Goal: Transaction & Acquisition: Purchase product/service

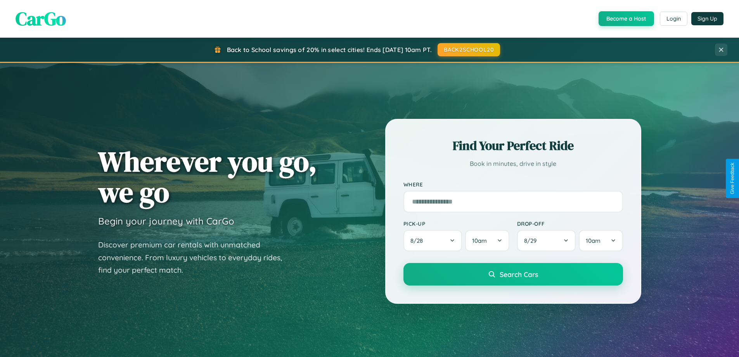
scroll to position [1493, 0]
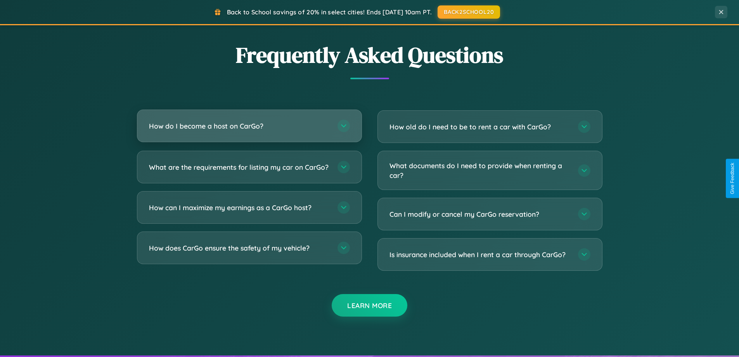
click at [249, 126] on h3 "How do I become a host on CarGo?" at bounding box center [239, 126] width 181 height 10
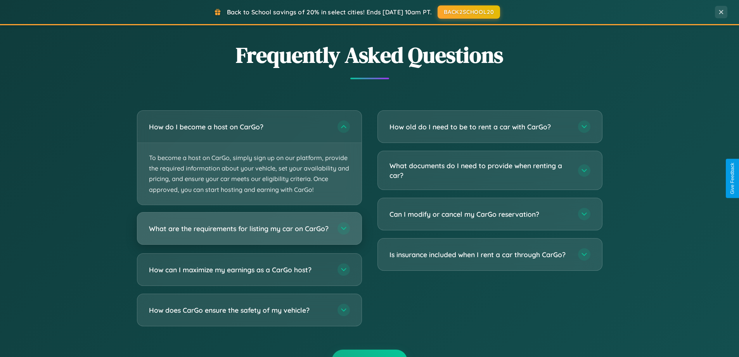
click at [249, 231] on h3 "What are the requirements for listing my car on CarGo?" at bounding box center [239, 228] width 181 height 10
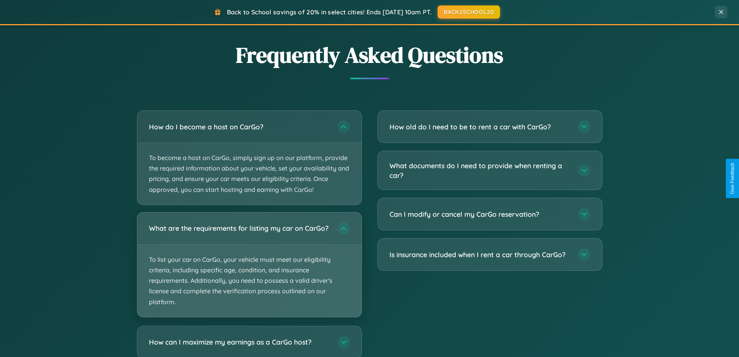
click at [249, 267] on p "To list your car on CarGo, your vehicle must meet our eligibility criteria, inc…" at bounding box center [249, 280] width 224 height 72
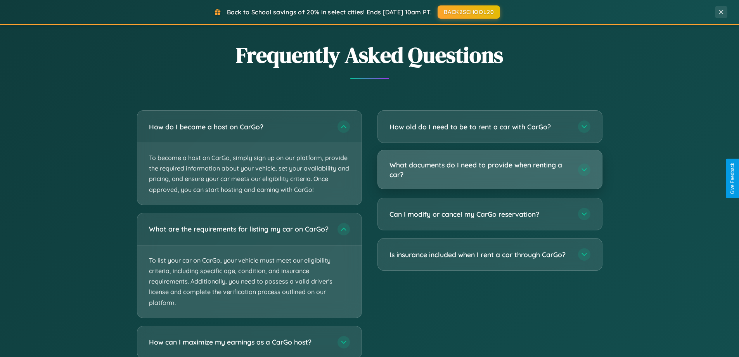
click at [490, 170] on h3 "What documents do I need to provide when renting a car?" at bounding box center [480, 169] width 181 height 19
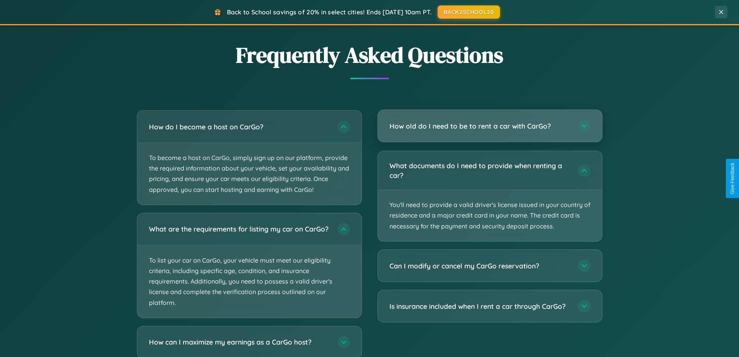
click at [490, 126] on h3 "How old do I need to be to rent a car with CarGo?" at bounding box center [480, 126] width 181 height 10
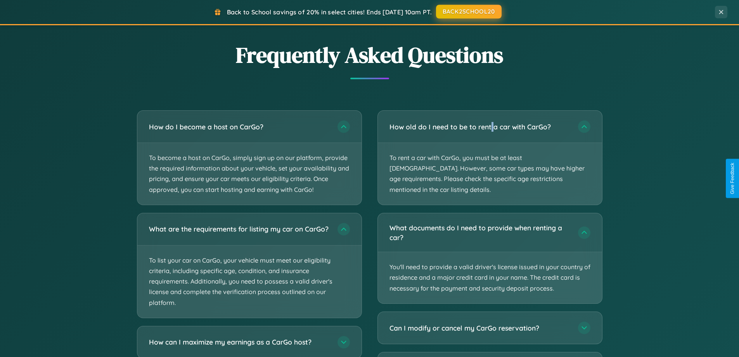
click at [468, 12] on button "BACK2SCHOOL20" at bounding box center [469, 12] width 66 height 14
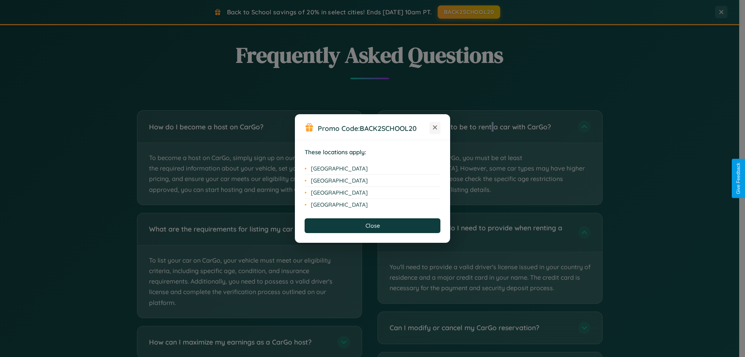
click at [435, 128] on icon at bounding box center [435, 127] width 4 height 4
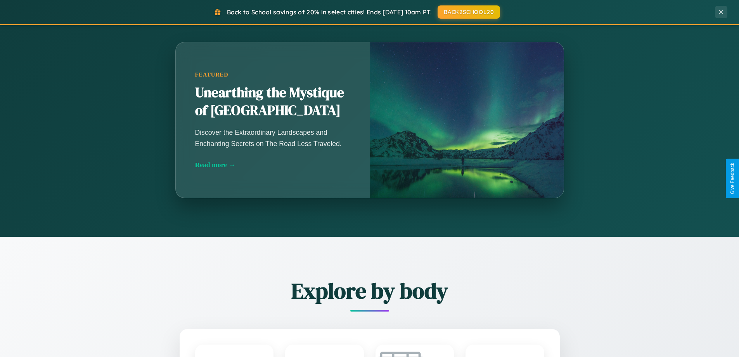
scroll to position [534, 0]
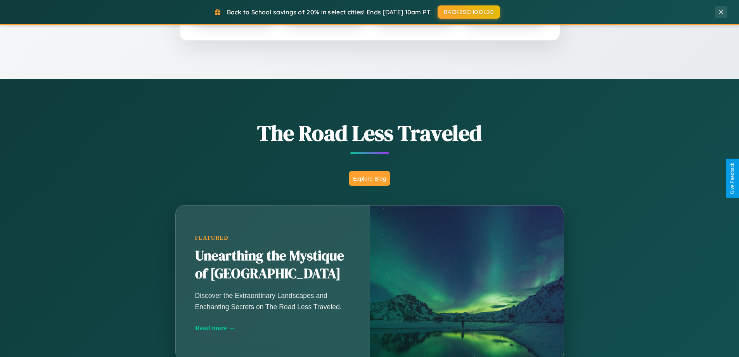
click at [369, 178] on button "Explore Blog" at bounding box center [369, 178] width 41 height 14
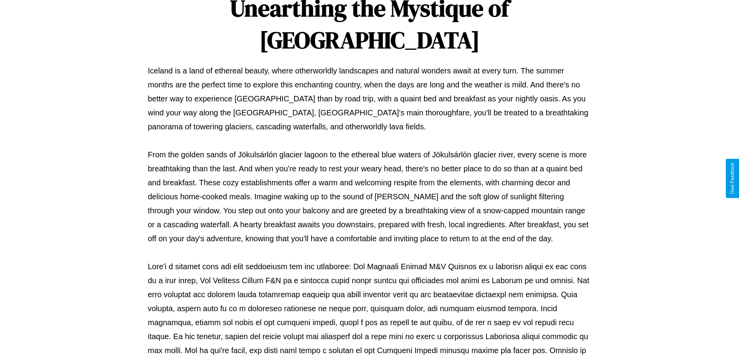
scroll to position [251, 0]
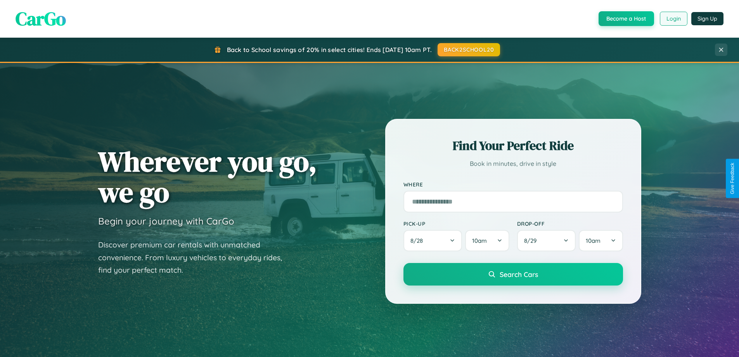
click at [673, 19] on button "Login" at bounding box center [674, 19] width 28 height 14
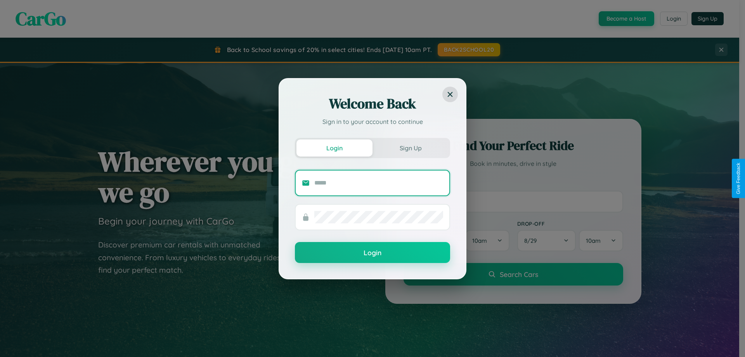
click at [379, 182] on input "text" at bounding box center [378, 183] width 129 height 12
type input "**********"
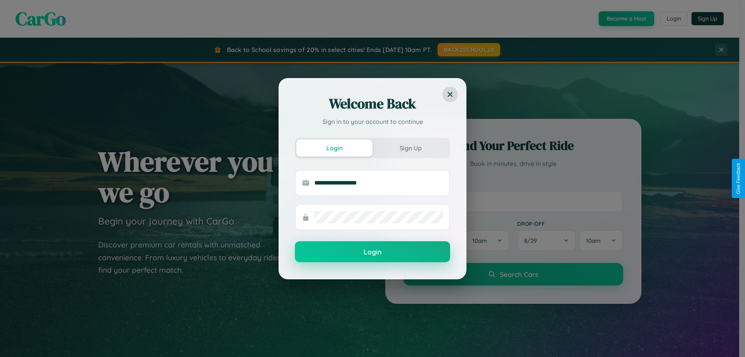
click at [373, 252] on button "Login" at bounding box center [372, 251] width 155 height 21
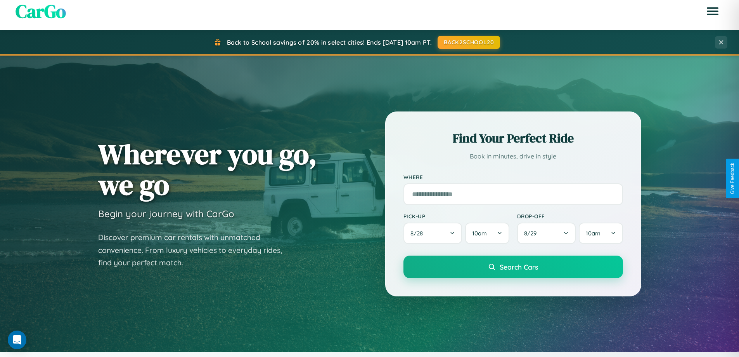
scroll to position [23, 0]
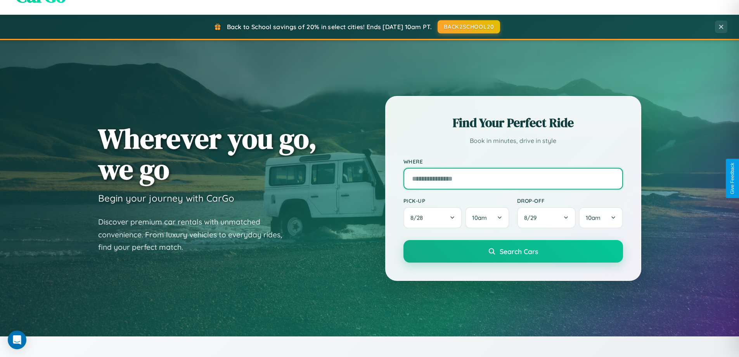
click at [513, 178] on input "text" at bounding box center [514, 179] width 220 height 22
type input "******"
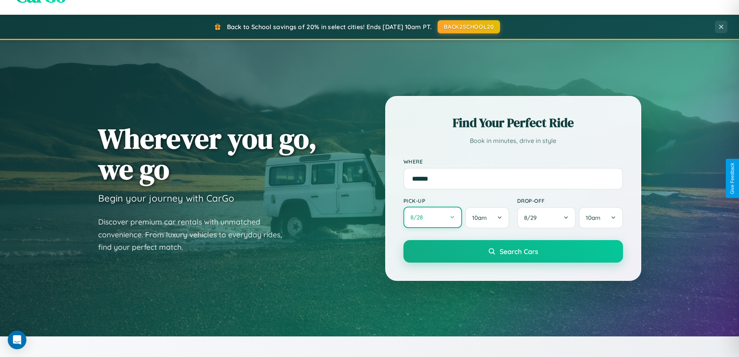
click at [433, 218] on button "8 / 28" at bounding box center [433, 216] width 59 height 21
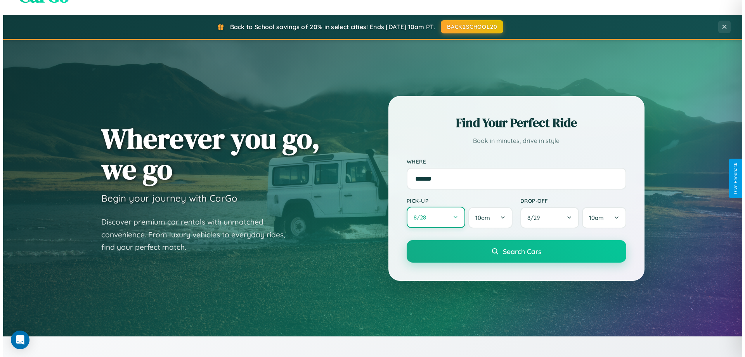
select select "*"
select select "****"
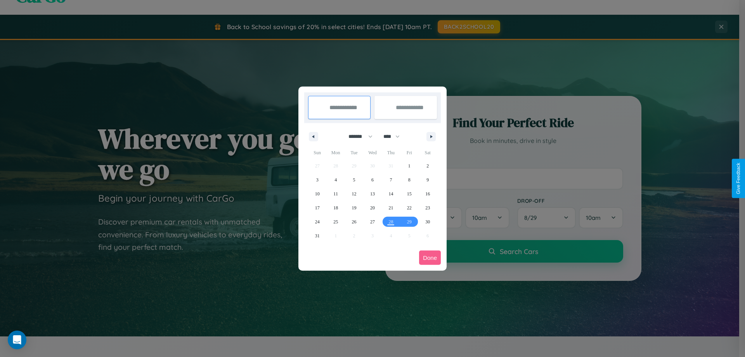
drag, startPoint x: 357, startPoint y: 136, endPoint x: 373, endPoint y: 156, distance: 24.8
click at [357, 136] on select "******* ******** ***** ***** *** **** **** ****** ********* ******* ******** **…" at bounding box center [359, 136] width 33 height 13
select select "*"
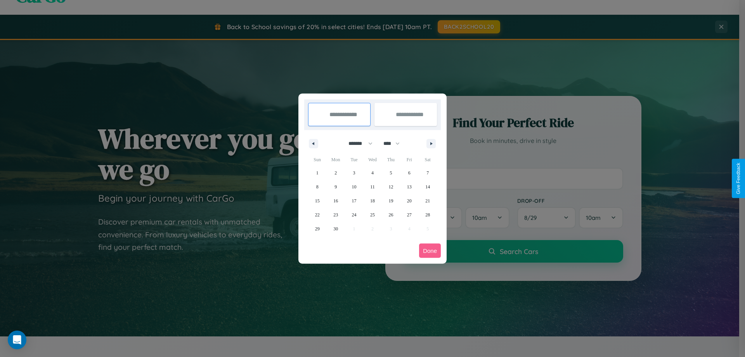
drag, startPoint x: 395, startPoint y: 143, endPoint x: 373, endPoint y: 156, distance: 25.7
click at [395, 143] on select "**** **** **** **** **** **** **** **** **** **** **** **** **** **** **** ****…" at bounding box center [391, 143] width 23 height 13
select select "****"
click at [409, 186] on span "12" at bounding box center [409, 187] width 5 height 14
type input "**********"
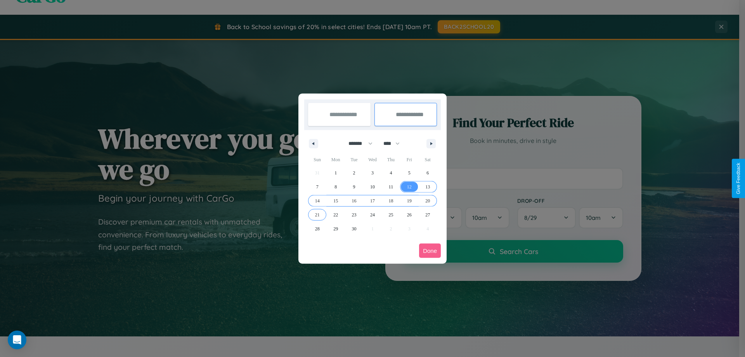
click at [317, 214] on span "21" at bounding box center [317, 215] width 5 height 14
type input "**********"
click at [430, 250] on button "Done" at bounding box center [430, 250] width 22 height 14
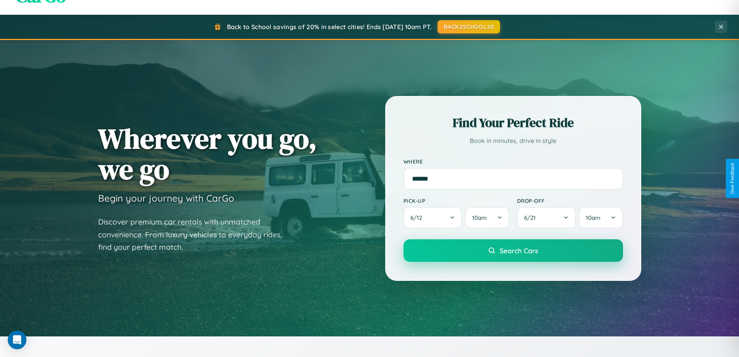
click at [513, 250] on span "Search Cars" at bounding box center [519, 250] width 38 height 9
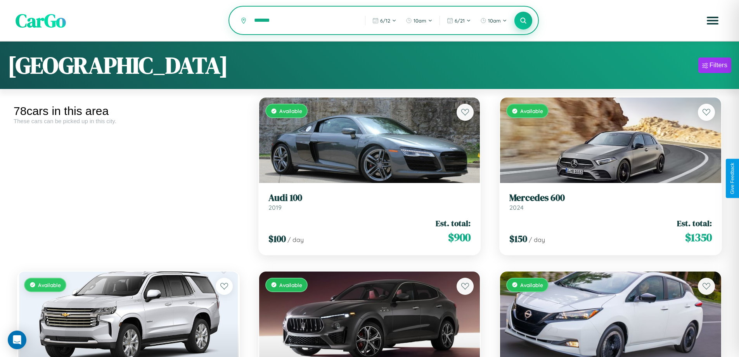
type input "*******"
click at [523, 21] on icon at bounding box center [523, 20] width 7 height 7
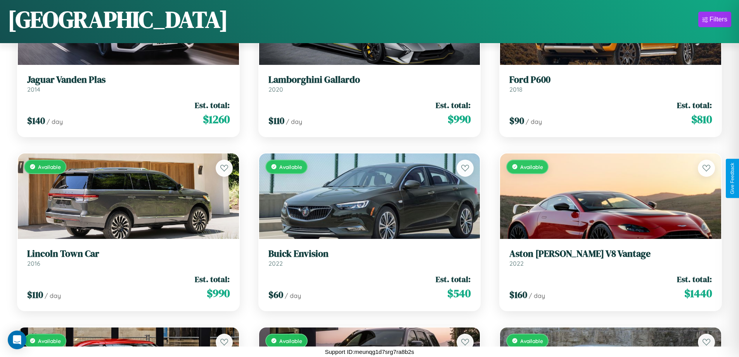
scroll to position [2542, 0]
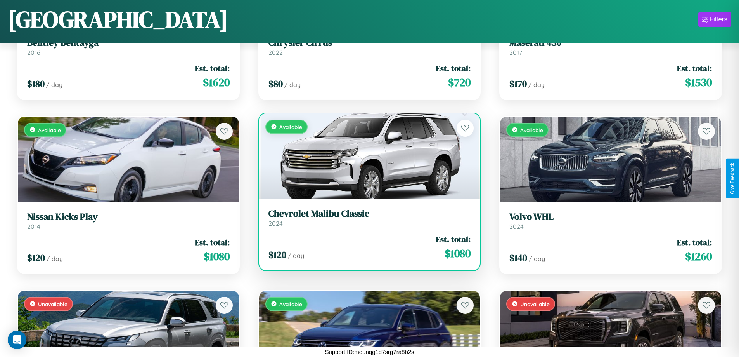
click at [366, 217] on h3 "Chevrolet Malibu Classic" at bounding box center [370, 213] width 203 height 11
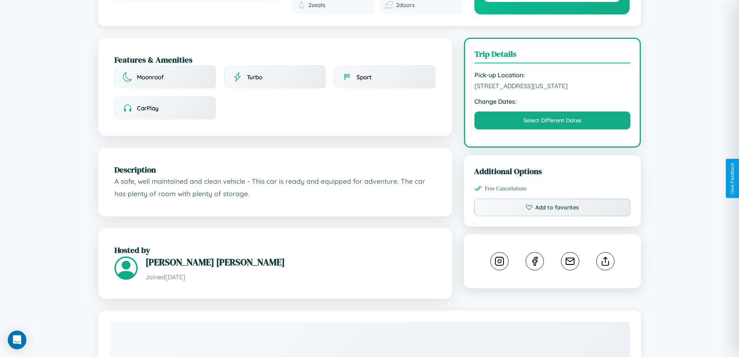
scroll to position [208, 0]
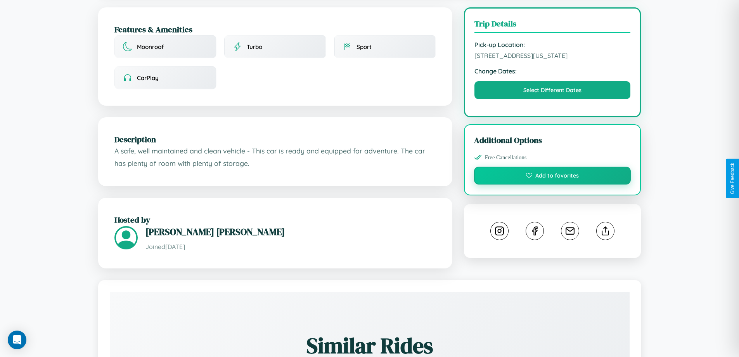
click at [553, 177] on button "Add to favorites" at bounding box center [552, 175] width 157 height 18
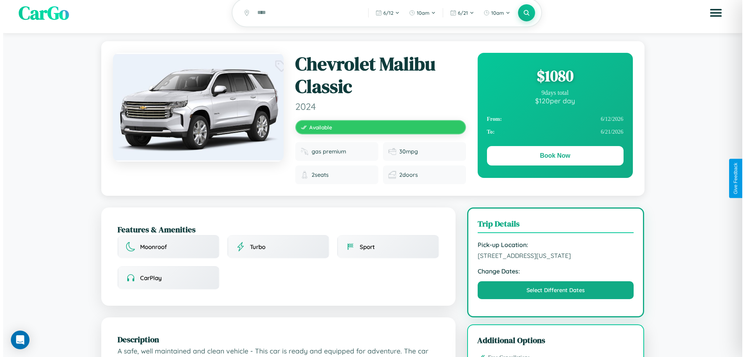
scroll to position [0, 0]
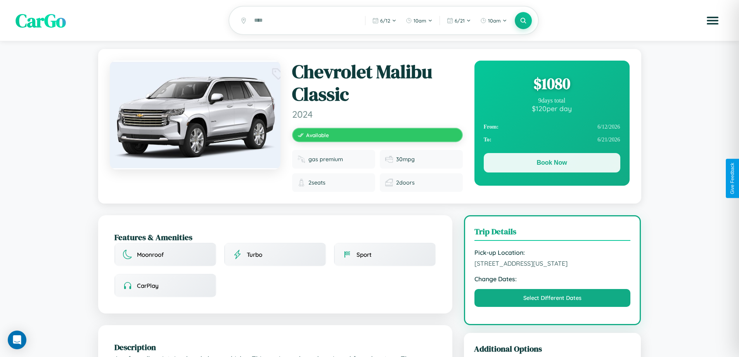
click at [552, 164] on button "Book Now" at bounding box center [552, 162] width 137 height 19
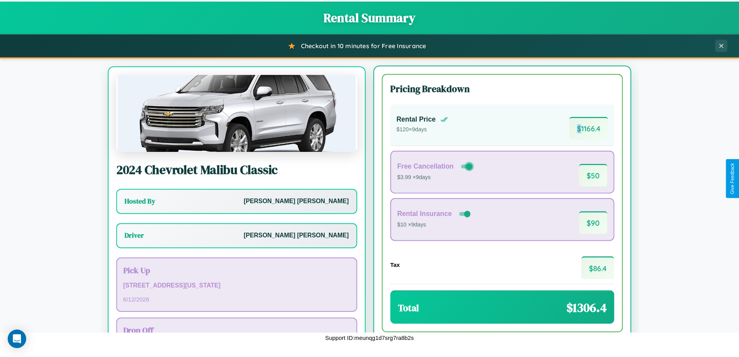
scroll to position [36, 0]
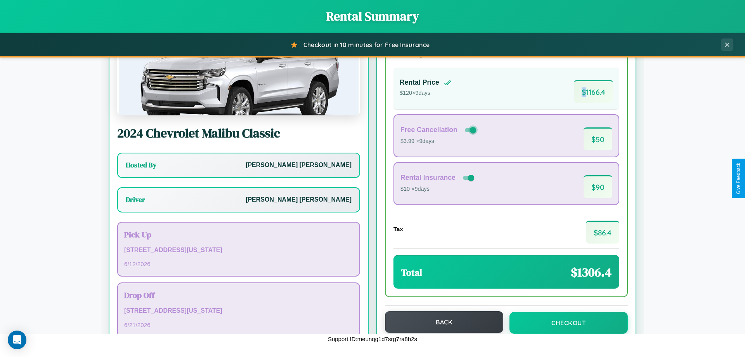
click at [440, 322] on button "Back" at bounding box center [444, 322] width 118 height 22
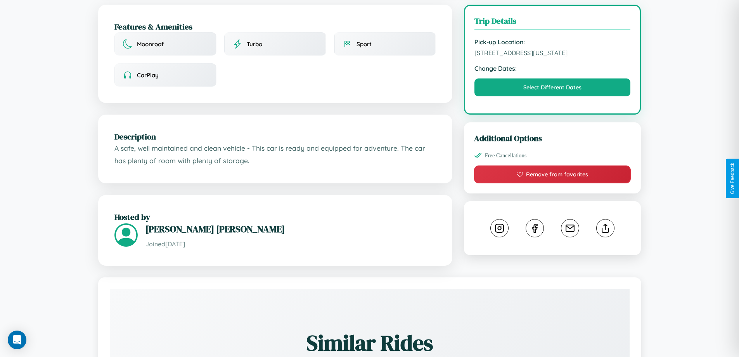
scroll to position [261, 0]
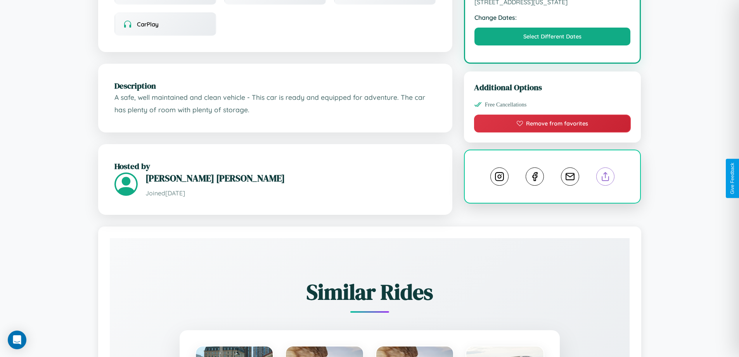
click at [606, 178] on line at bounding box center [606, 174] width 0 height 5
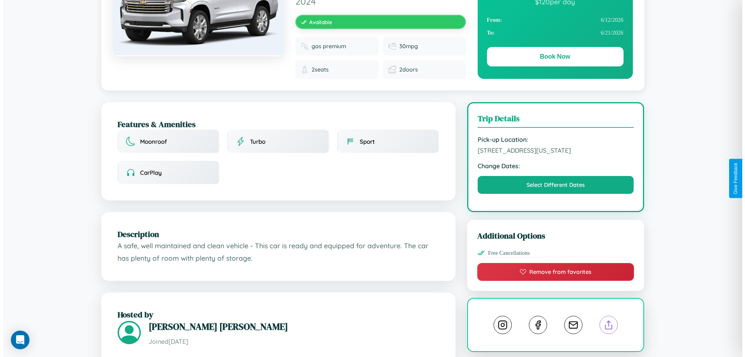
scroll to position [0, 0]
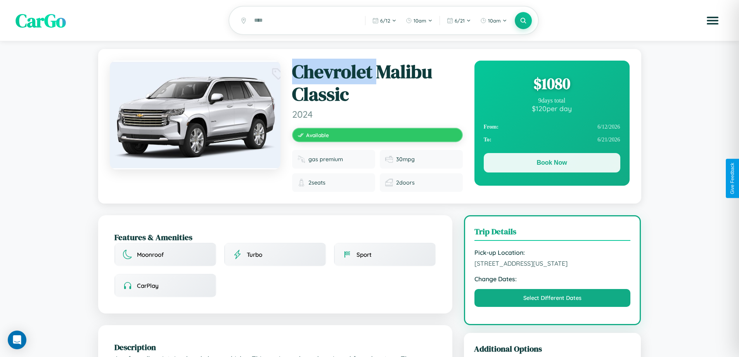
click at [552, 164] on button "Book Now" at bounding box center [552, 162] width 137 height 19
